Goal: Find specific fact: Find specific fact

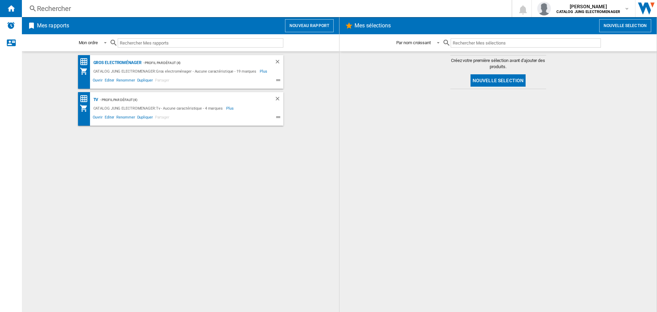
click at [76, 11] on div "Rechercher" at bounding box center [265, 9] width 457 height 10
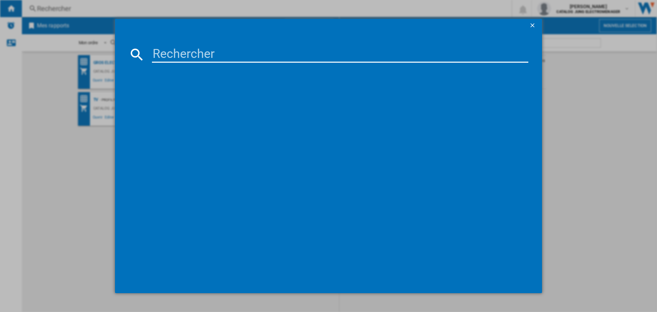
click at [185, 53] on input at bounding box center [340, 54] width 376 height 16
paste input "EW6T4622DA"
type input "EW6T4622"
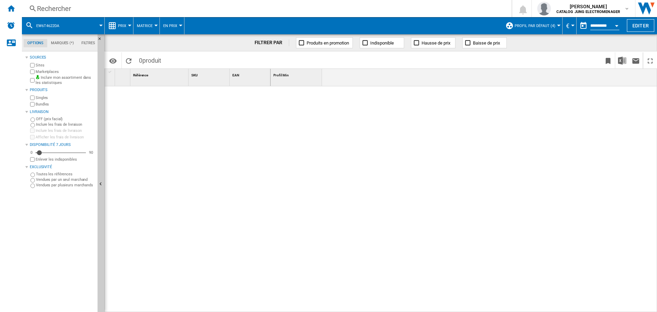
click at [131, 10] on div "Rechercher" at bounding box center [265, 9] width 457 height 10
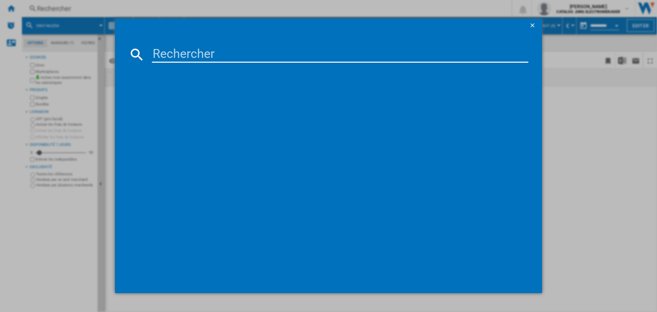
click at [186, 56] on input at bounding box center [340, 54] width 376 height 16
paste input "LOF6P46Z0"
type input "LOF6P46Z0"
click at [208, 101] on div "ELECTROLUX 500 SURROUNDCOOK LOF6P46Z0 NOIR" at bounding box center [334, 98] width 370 height 7
